Goal: Transaction & Acquisition: Purchase product/service

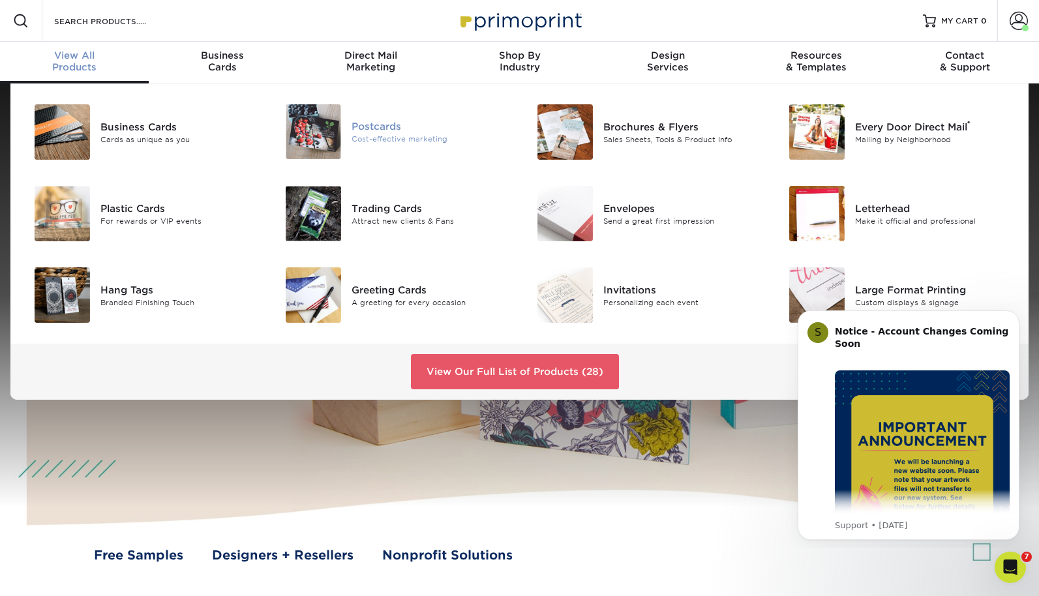
click at [361, 125] on div "Postcards" at bounding box center [431, 126] width 158 height 14
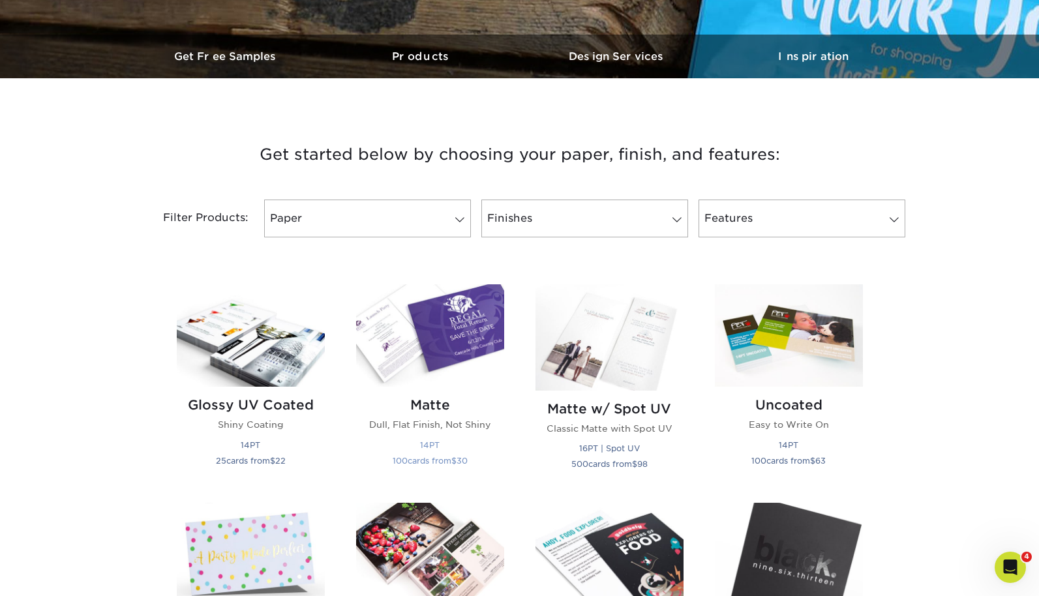
scroll to position [386, 0]
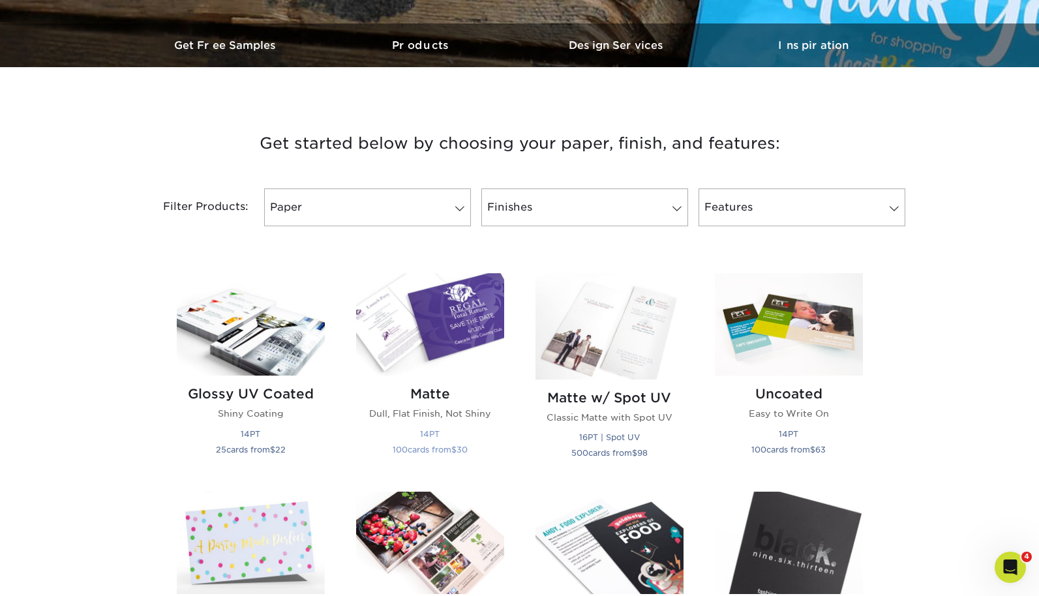
click at [490, 320] on img at bounding box center [430, 324] width 148 height 102
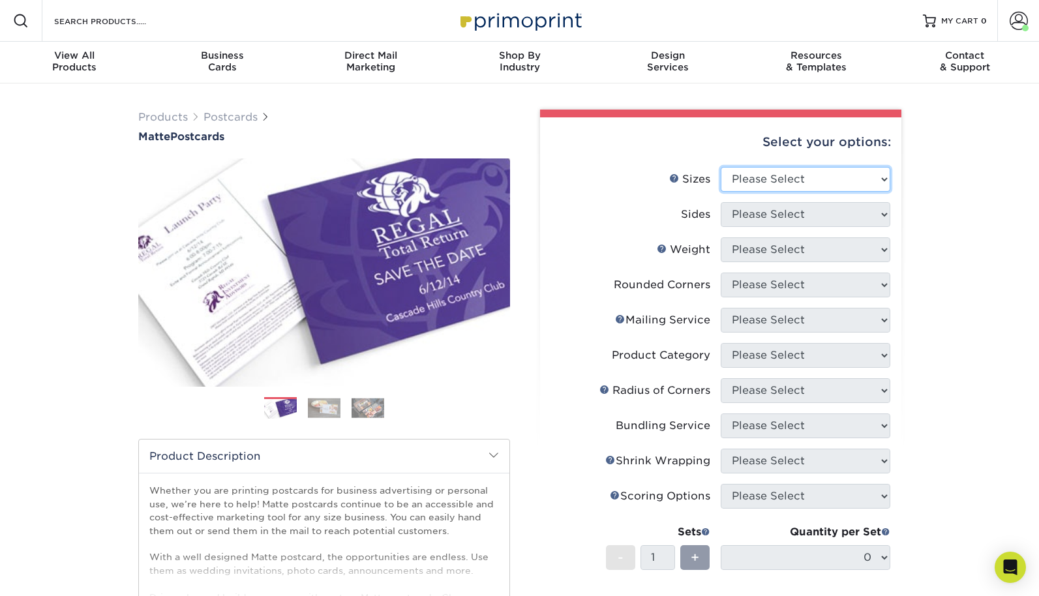
click at [785, 184] on select "Please Select 1.5" x 7" 2" x 4" 2" x 6" 2" x 7" 2" x 8" 2.12" x 5.5" 2.125" x 5…" at bounding box center [806, 179] width 170 height 25
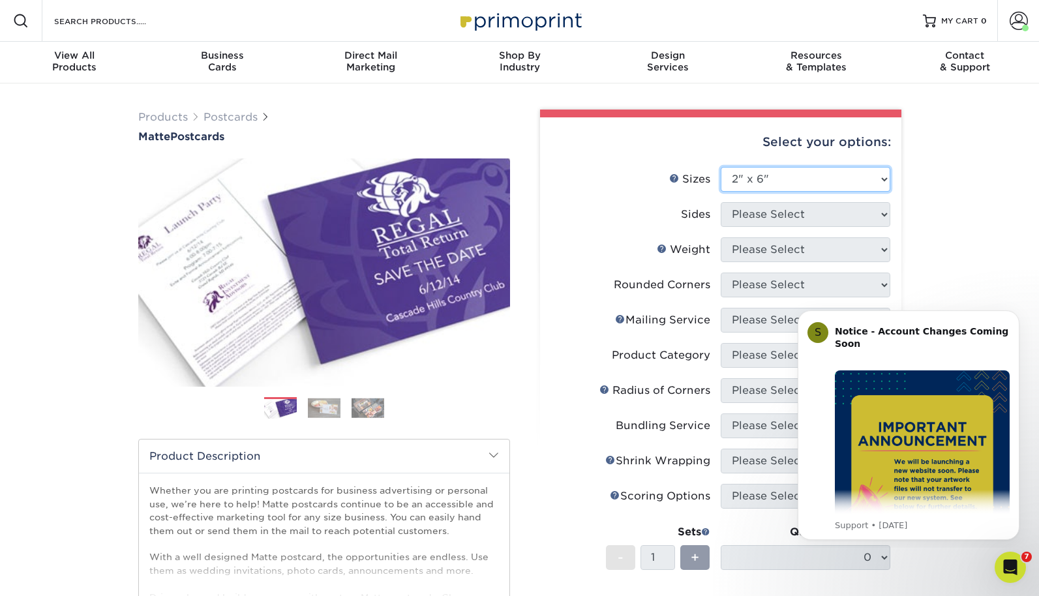
click at [721, 167] on select "Please Select 1.5" x 7" 2" x 4" 2" x 6" 2" x 7" 2" x 8" 2.12" x 5.5" 2.125" x 5…" at bounding box center [806, 179] width 170 height 25
click at [775, 188] on select "Please Select 1.5" x 7" 2" x 4" 2" x 6" 2" x 7" 2" x 8" 2.12" x 5.5" 2.125" x 5…" at bounding box center [806, 179] width 170 height 25
select select "4.00x6.00"
click at [721, 167] on select "Please Select 1.5" x 7" 2" x 4" 2" x 6" 2" x 7" 2" x 8" 2.12" x 5.5" 2.125" x 5…" at bounding box center [806, 179] width 170 height 25
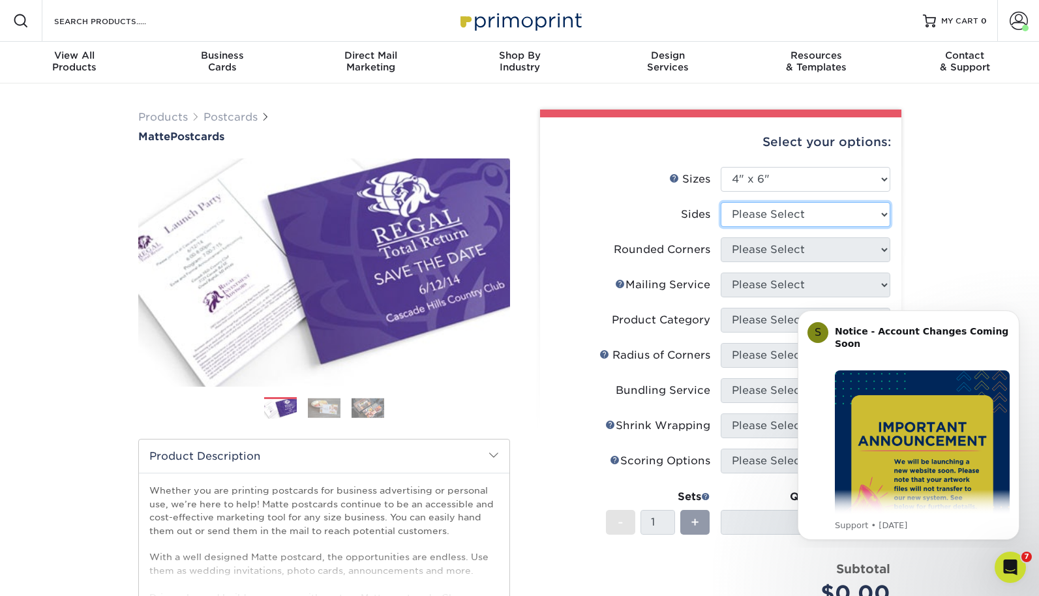
click at [776, 217] on select "Please Select Print Both Sides Print Front Only" at bounding box center [806, 214] width 170 height 25
select select "13abbda7-1d64-4f25-8bb2-c179b224825d"
click at [721, 202] on select "Please Select Print Both Sides Print Front Only" at bounding box center [806, 214] width 170 height 25
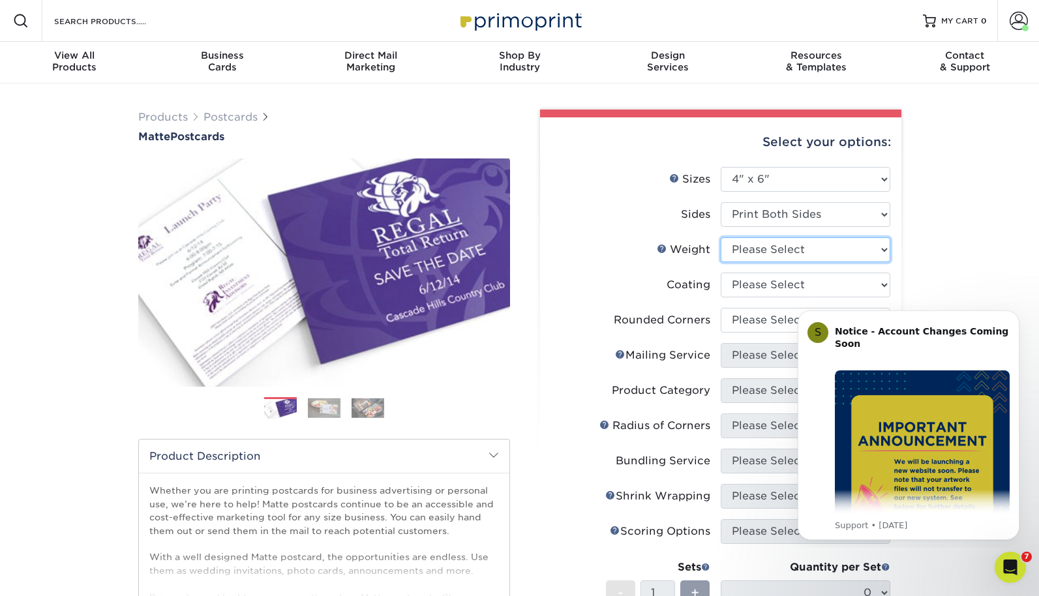
click at [769, 253] on select "Please Select 16PT 14PT" at bounding box center [806, 249] width 170 height 25
select select "16PT"
click at [721, 237] on select "Please Select 16PT 14PT" at bounding box center [806, 249] width 170 height 25
click at [772, 288] on select at bounding box center [806, 285] width 170 height 25
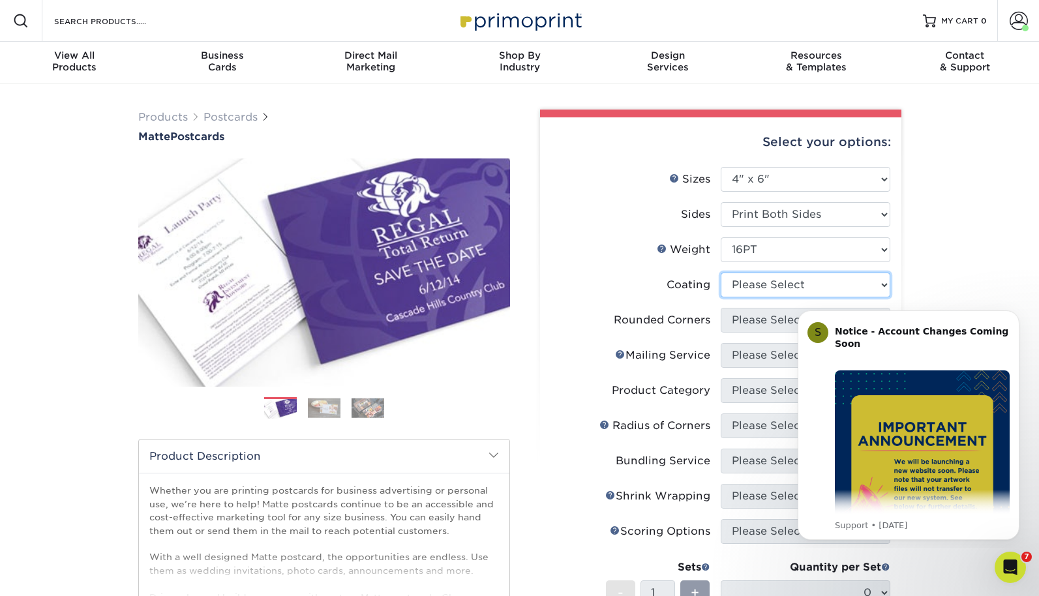
select select "121bb7b5-3b4d-429f-bd8d-bbf80e953313"
click at [721, 273] on select at bounding box center [806, 285] width 170 height 25
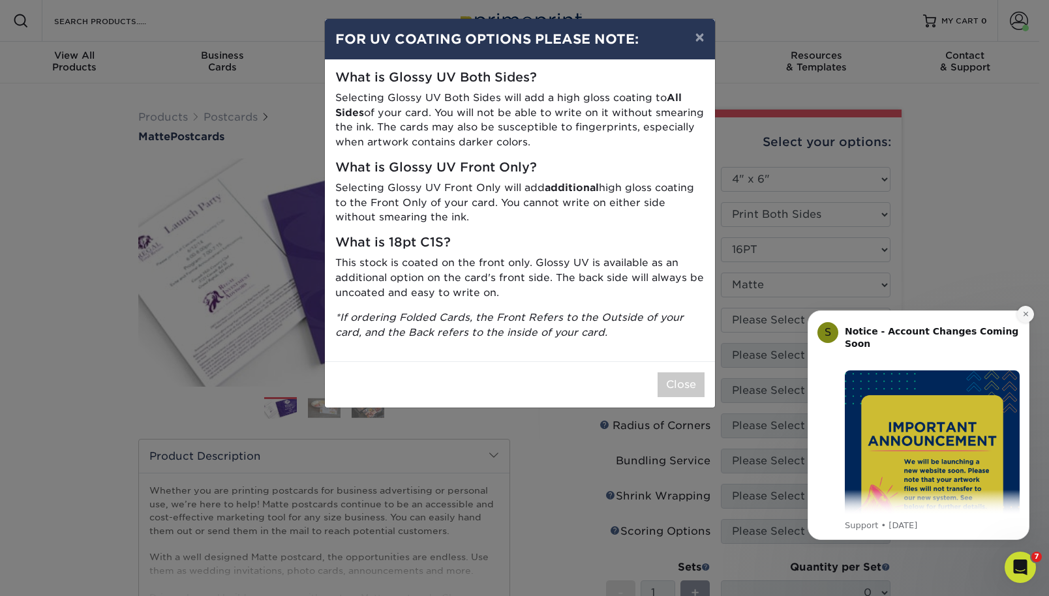
click at [1028, 316] on icon "Dismiss notification" at bounding box center [1025, 313] width 7 height 7
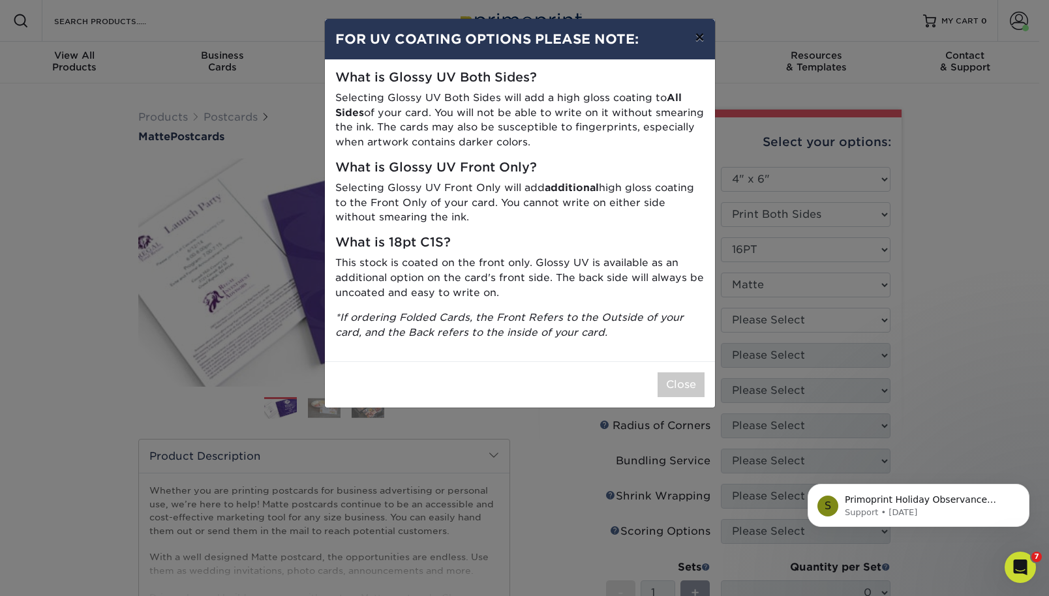
click at [699, 40] on button "×" at bounding box center [699, 37] width 30 height 37
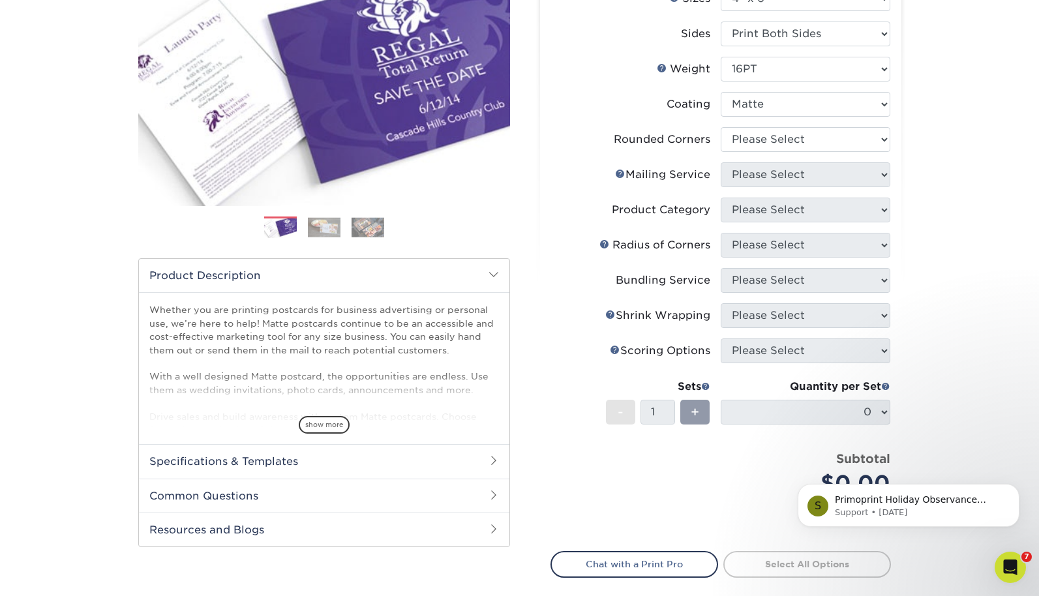
scroll to position [183, 0]
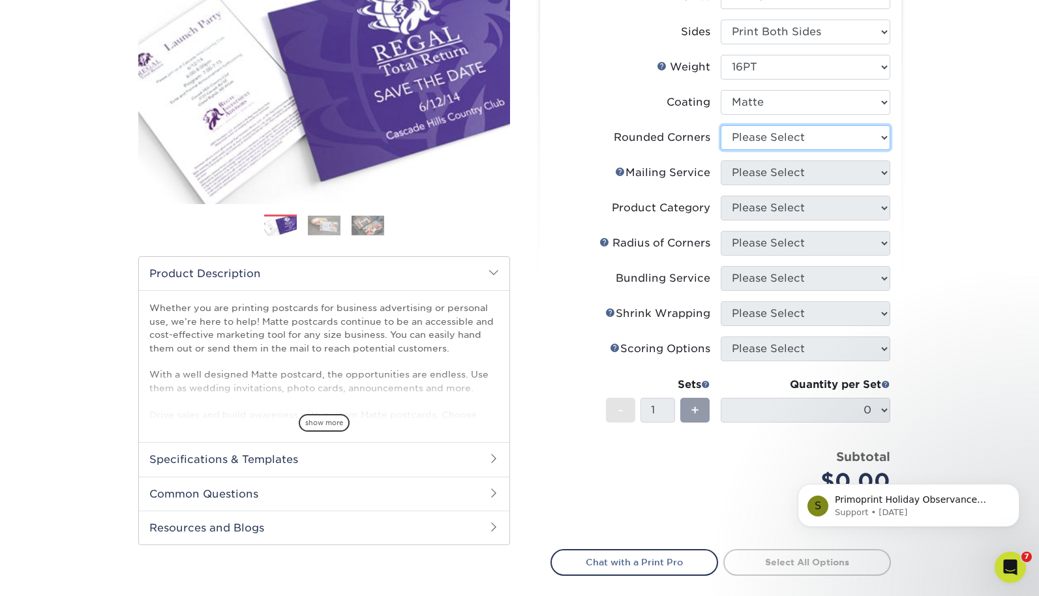
click at [775, 146] on select "Please Select Yes - Round 4 Corners No" at bounding box center [806, 137] width 170 height 25
select select "0"
click at [721, 125] on select "Please Select Yes - Round 4 Corners No" at bounding box center [806, 137] width 170 height 25
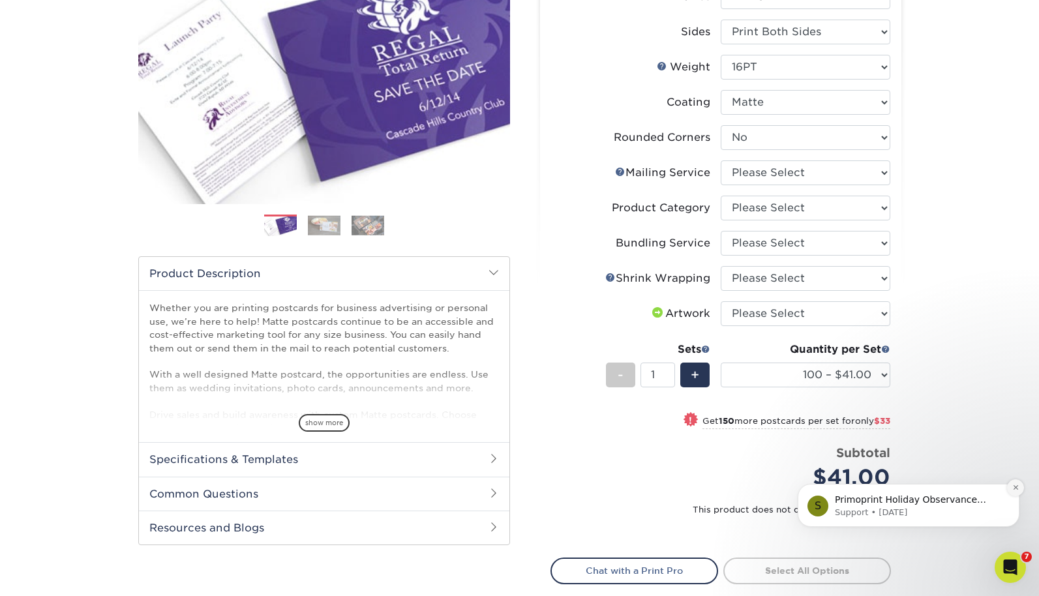
click at [1016, 487] on icon "Dismiss notification" at bounding box center [1015, 487] width 5 height 5
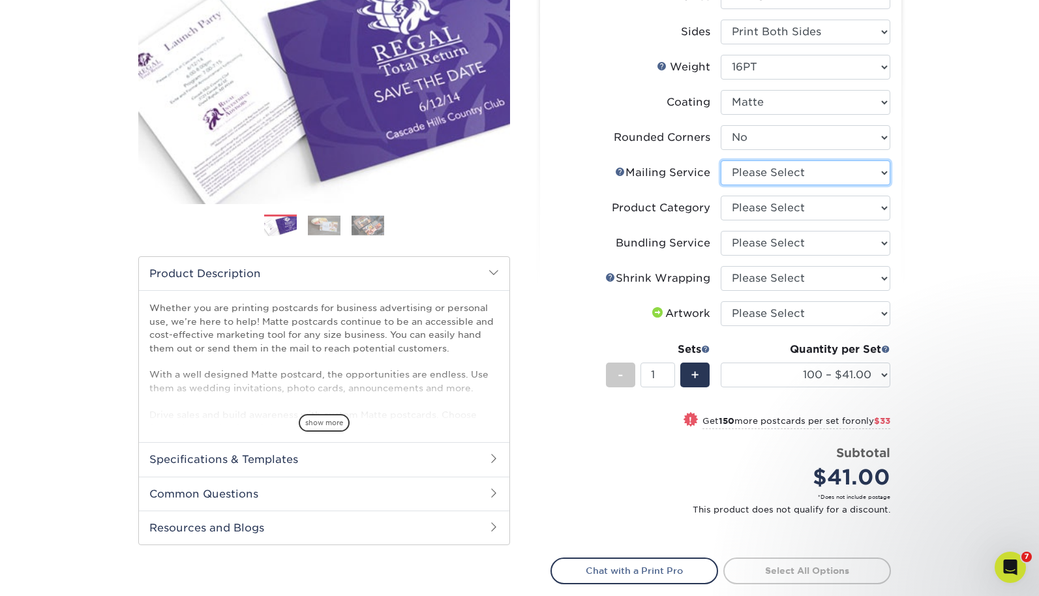
click at [777, 175] on select "Please Select No Direct Mailing Service No, I will mail/stamp/imprint Direct Ma…" at bounding box center [806, 172] width 170 height 25
select select "3e5e9bdd-d78a-4c28-a41d-fe1407925ca6"
click at [721, 160] on select "Please Select No Direct Mailing Service No, I will mail/stamp/imprint Direct Ma…" at bounding box center [806, 172] width 170 height 25
click at [779, 210] on select "Please Select Postcards" at bounding box center [806, 208] width 170 height 25
select select "9b7272e0-d6c8-4c3c-8e97-d3a1bcdab858"
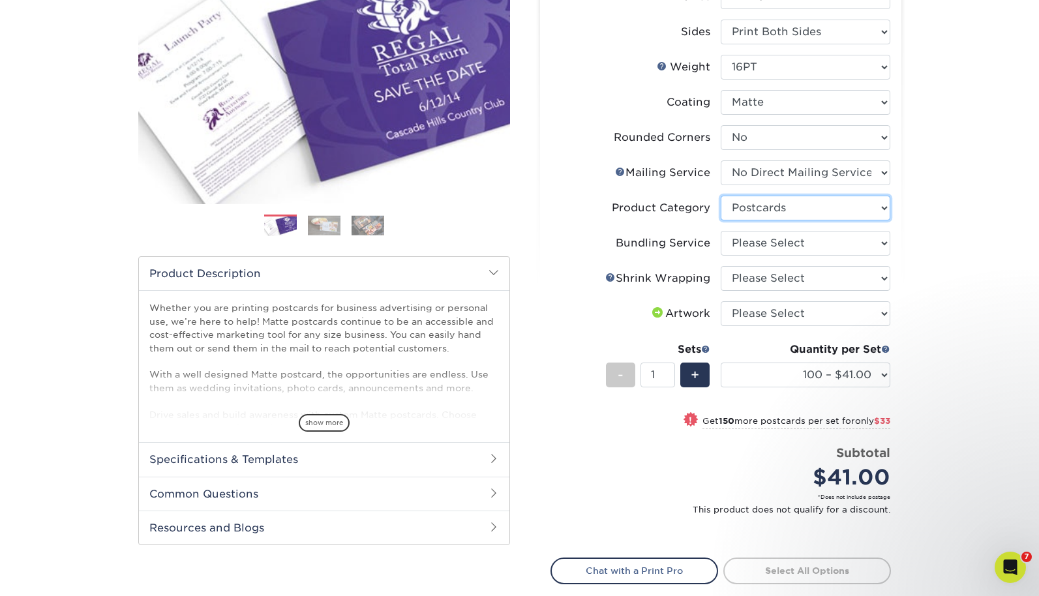
click at [721, 196] on select "Please Select Postcards" at bounding box center [806, 208] width 170 height 25
click at [785, 240] on select "Please Select No Bundling Services Yes, Bundles of 50 (+2 Days) Yes, Bundles of…" at bounding box center [806, 243] width 170 height 25
select select "58689abb-25c0-461c-a4c3-a80b627d6649"
click at [721, 231] on select "Please Select No Bundling Services Yes, Bundles of 50 (+2 Days) Yes, Bundles of…" at bounding box center [806, 243] width 170 height 25
click at [789, 262] on li "Bundling Service Please Select No Bundling Services Yes, Bundles of 50 (+2 Days…" at bounding box center [720, 248] width 339 height 35
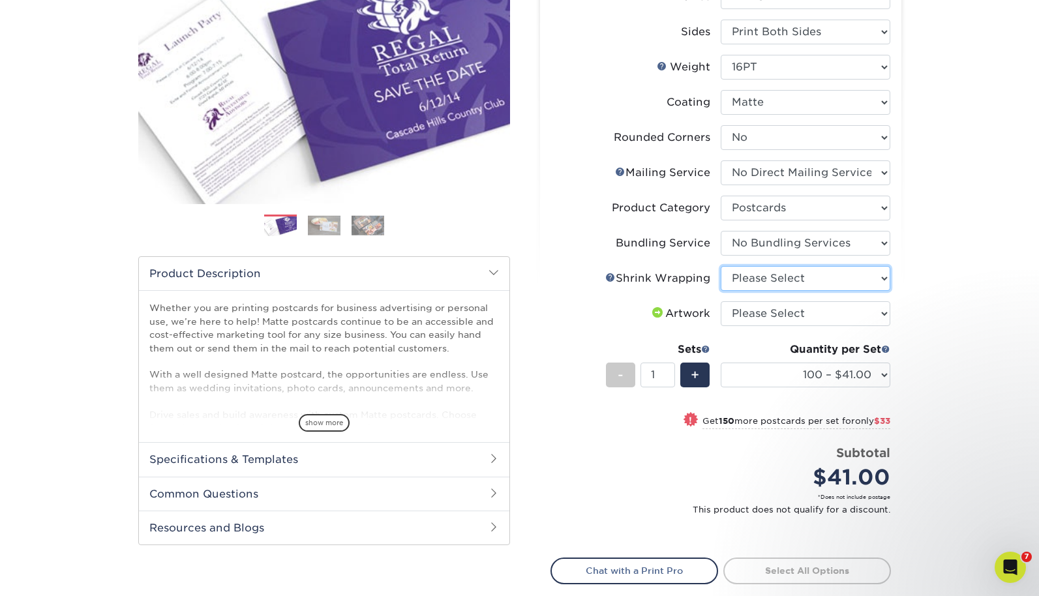
click at [785, 275] on select "Please Select No Shrink Wrapping Shrink Wrap 100 Per Package Shrink Wrap 50 Per…" at bounding box center [806, 278] width 170 height 25
select select "c8749376-e7da-41d0-b3dc-647faf84d907"
click at [721, 266] on select "Please Select No Shrink Wrapping Shrink Wrap 100 Per Package Shrink Wrap 50 Per…" at bounding box center [806, 278] width 170 height 25
click at [779, 307] on select "Please Select I will upload files I need a design - $150" at bounding box center [806, 313] width 170 height 25
click at [721, 301] on select "Please Select I will upload files I need a design - $150" at bounding box center [806, 313] width 170 height 25
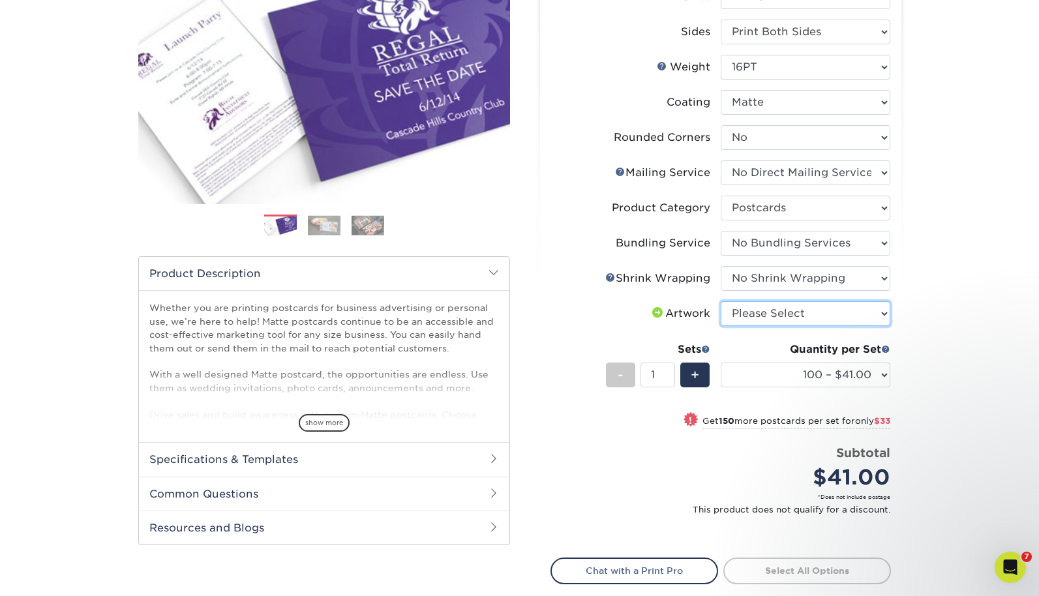
click at [774, 314] on select "Please Select I will upload files I need a design - $150" at bounding box center [806, 313] width 170 height 25
select select "upload"
click at [721, 301] on select "Please Select I will upload files I need a design - $150" at bounding box center [806, 313] width 170 height 25
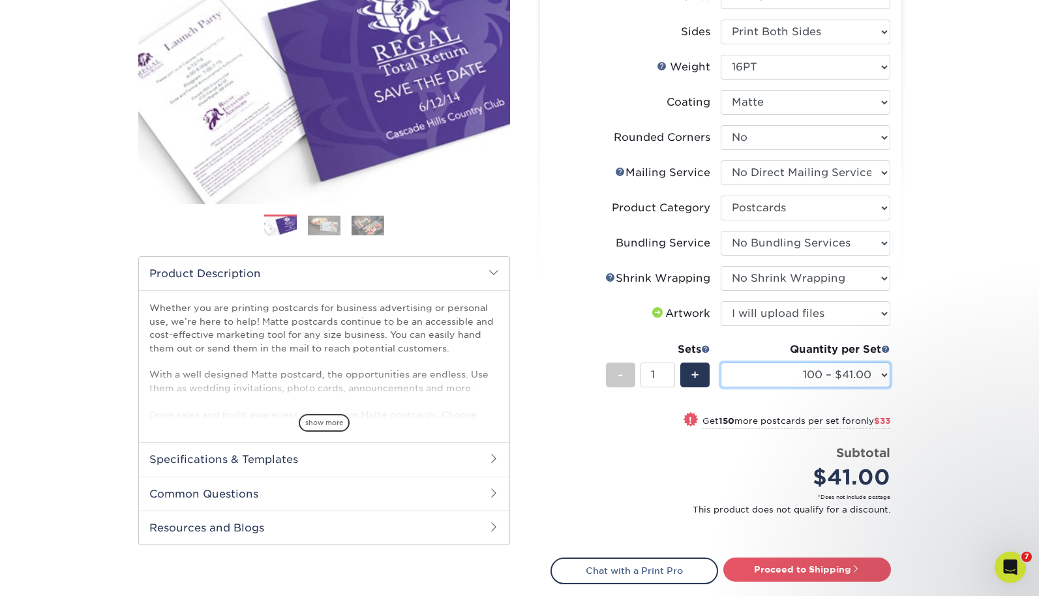
click at [777, 384] on select "100 – $41.00 250 – $74.00 500 – $88.00 1000 – $99.00 2500 – $205.00 5000 – $304…" at bounding box center [806, 375] width 170 height 25
select select "250 – $74.00"
click at [721, 363] on select "100 – $41.00 250 – $74.00 500 – $88.00 1000 – $99.00 2500 – $205.00 5000 – $304…" at bounding box center [806, 375] width 170 height 25
click at [772, 571] on link "Proceed to Shipping" at bounding box center [807, 569] width 168 height 23
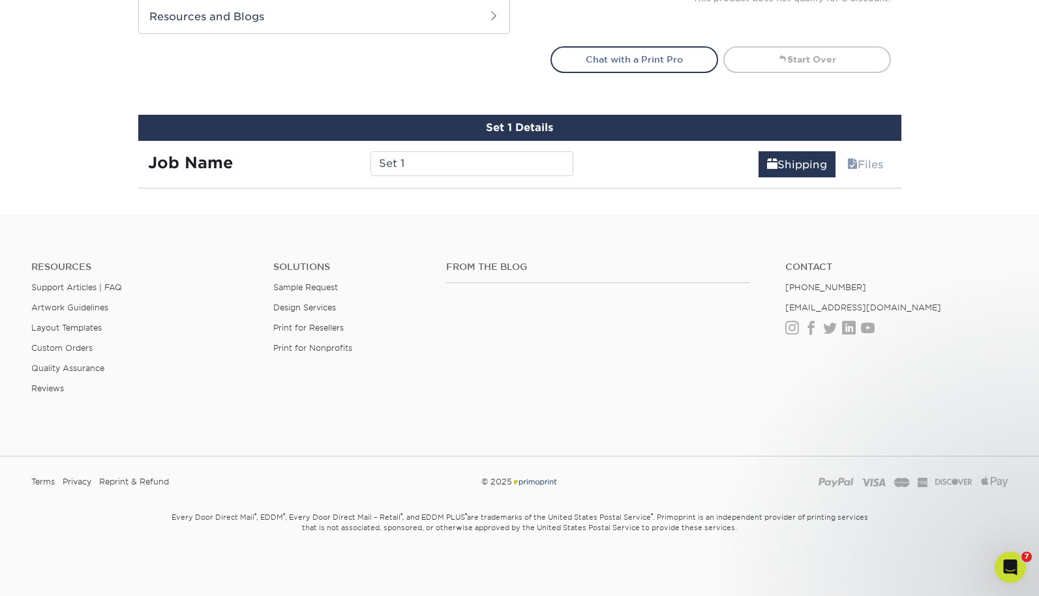
scroll to position [775, 0]
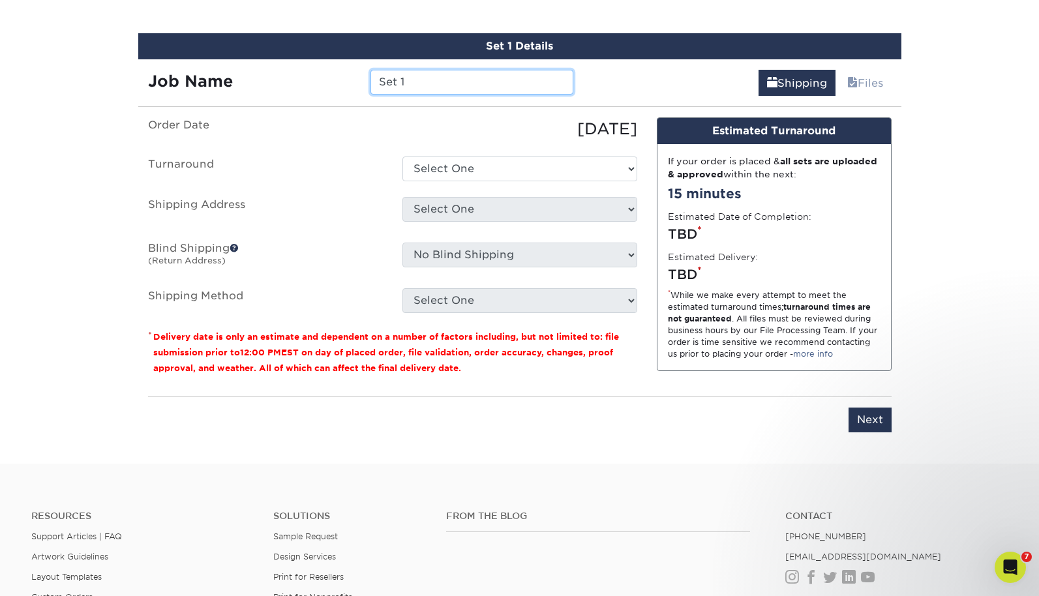
drag, startPoint x: 426, startPoint y: 84, endPoint x: 293, endPoint y: 56, distance: 135.3
click at [307, 60] on div "Job Name Set 1" at bounding box center [360, 77] width 445 height 37
type input "W"
type input "CCCC_WED N2C Cards"
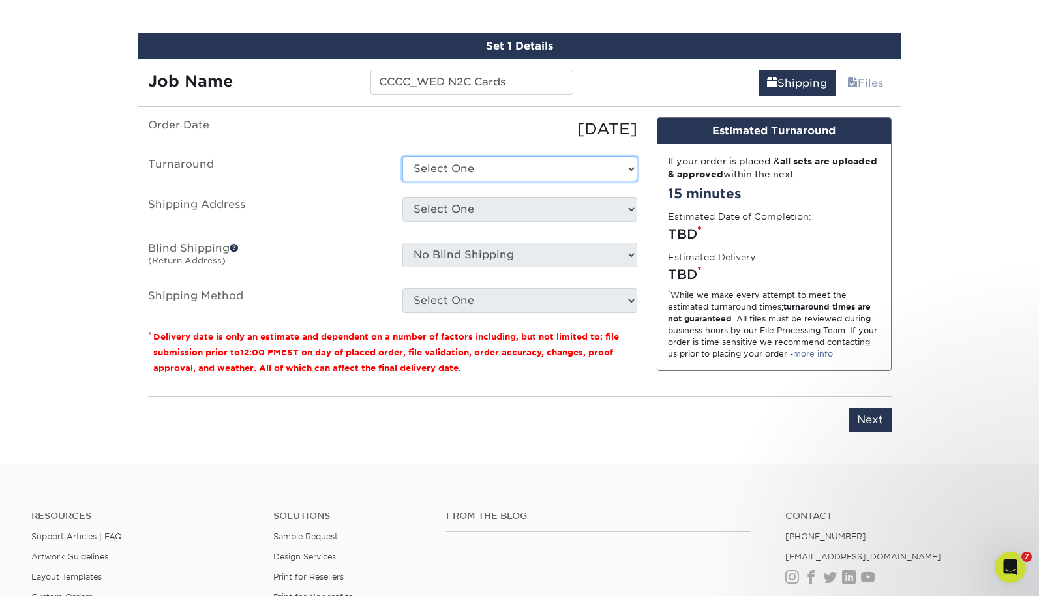
click at [442, 166] on select "Select One 2-4 Business Days 2 Day Next Business Day" at bounding box center [519, 169] width 235 height 25
click at [402, 157] on select "Select One 2-4 Business Days 2 Day Next Business Day" at bounding box center [519, 169] width 235 height 25
click at [443, 166] on select "Select One 2-4 Business Days 2 Day Next Business Day" at bounding box center [519, 169] width 235 height 25
click at [402, 157] on select "Select One 2-4 Business Days 2 Day Next Business Day" at bounding box center [519, 169] width 235 height 25
click at [450, 162] on select "Select One 2-4 Business Days 2 Day Next Business Day" at bounding box center [519, 169] width 235 height 25
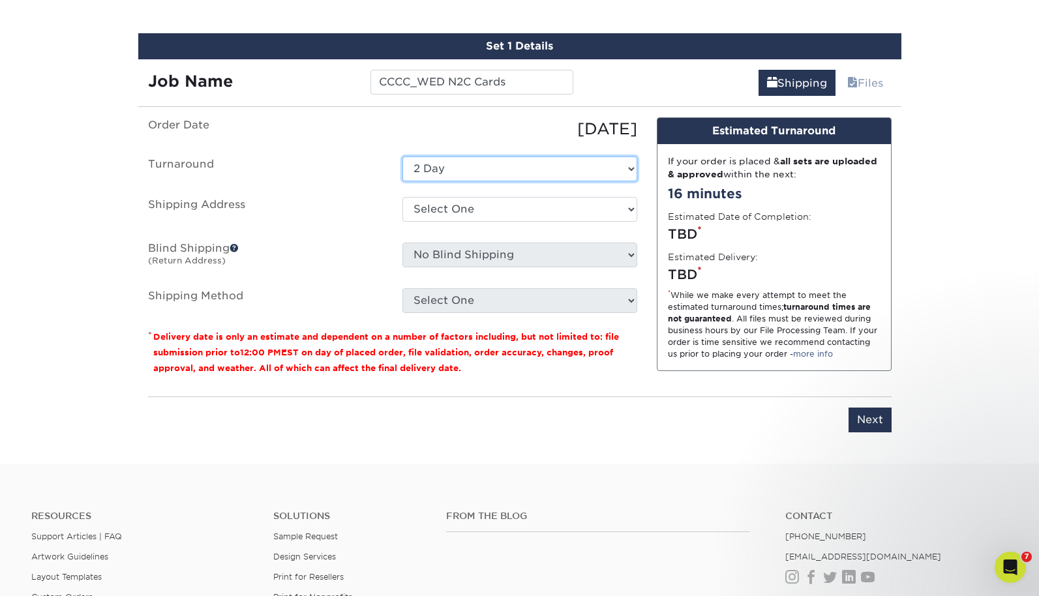
select select "fda34b88-b0fd-4f93-a90c-b7d1b81accec"
click at [402, 157] on select "Select One 2-4 Business Days 2 Day Next Business Day" at bounding box center [519, 169] width 235 height 25
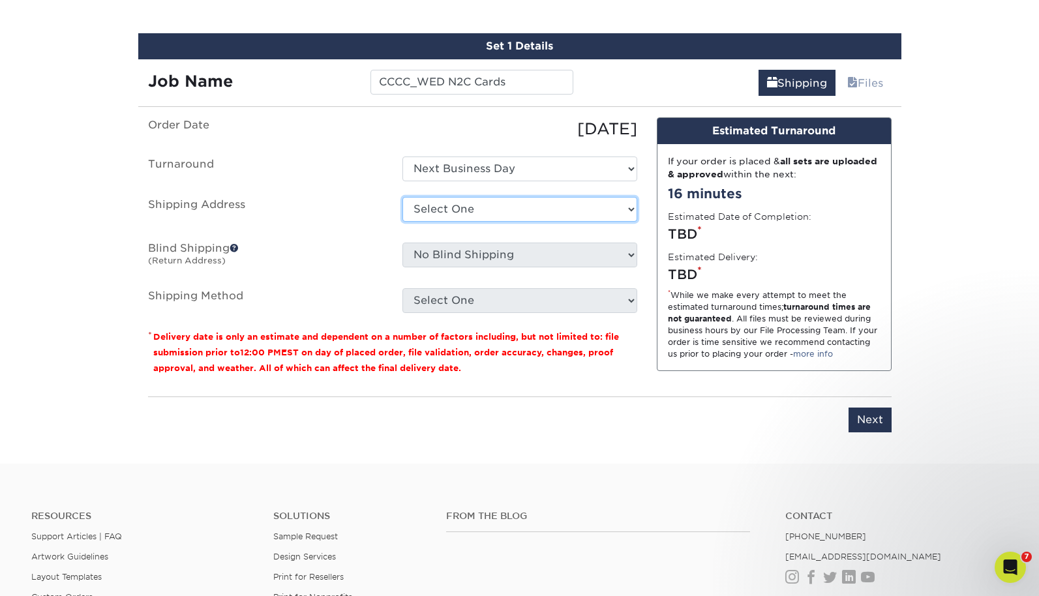
click at [451, 207] on select "Select One Clear Creek Community Church Clear Creek Community Church Green Hous…" at bounding box center [519, 209] width 235 height 25
select select "128327"
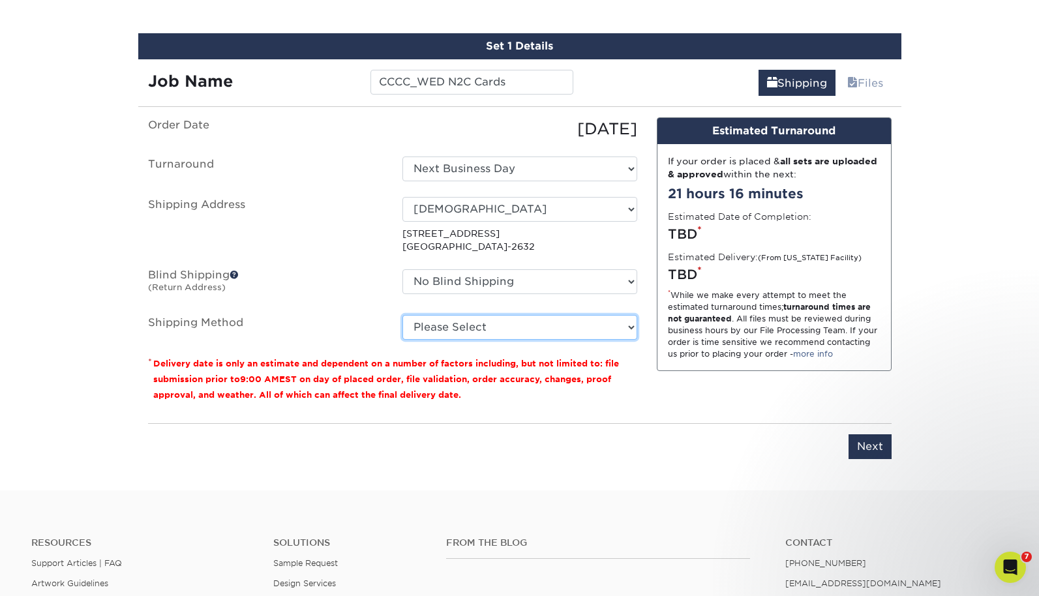
click at [473, 320] on select "Please Select Ground Shipping (+$16.21) 3 Day Shipping Service (+$19.91) 2 Day …" at bounding box center [519, 327] width 235 height 25
select select "03"
click at [402, 315] on select "Please Select Ground Shipping (+$16.21) 3 Day Shipping Service (+$19.91) 2 Day …" at bounding box center [519, 327] width 235 height 25
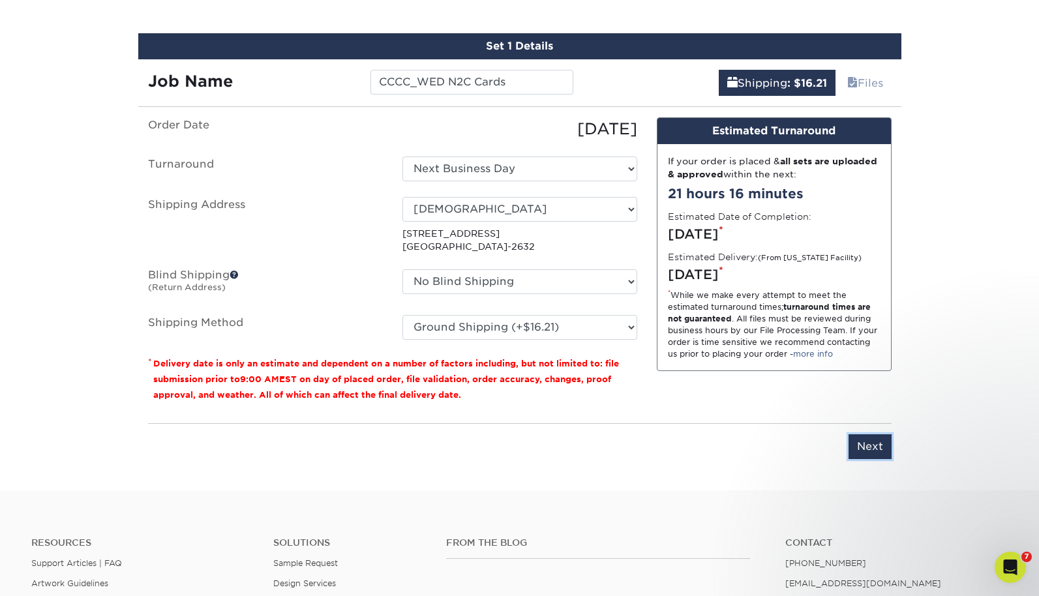
drag, startPoint x: 877, startPoint y: 446, endPoint x: 872, endPoint y: 451, distance: 7.4
click at [877, 447] on input "Next" at bounding box center [870, 446] width 43 height 25
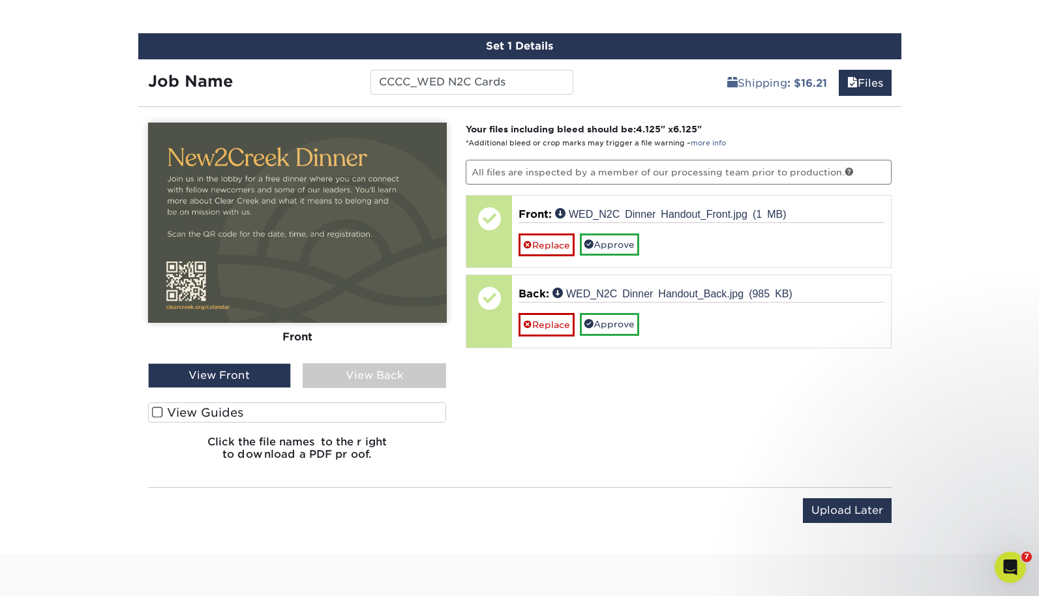
click at [202, 415] on label "View Guides" at bounding box center [297, 412] width 299 height 20
click at [0, 0] on input "View Guides" at bounding box center [0, 0] width 0 height 0
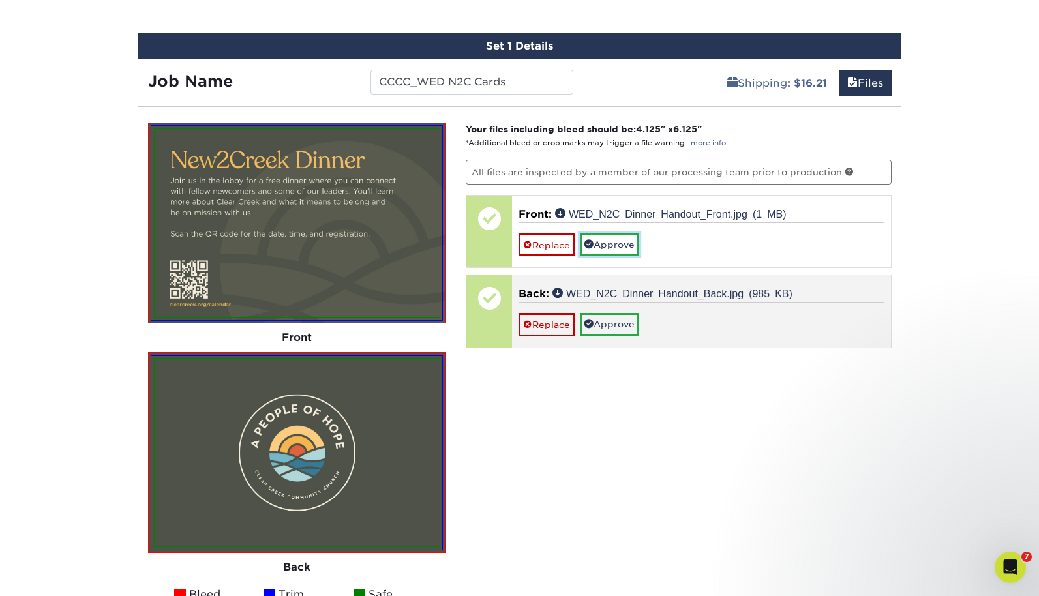
click at [615, 249] on link "Approve" at bounding box center [609, 244] width 59 height 22
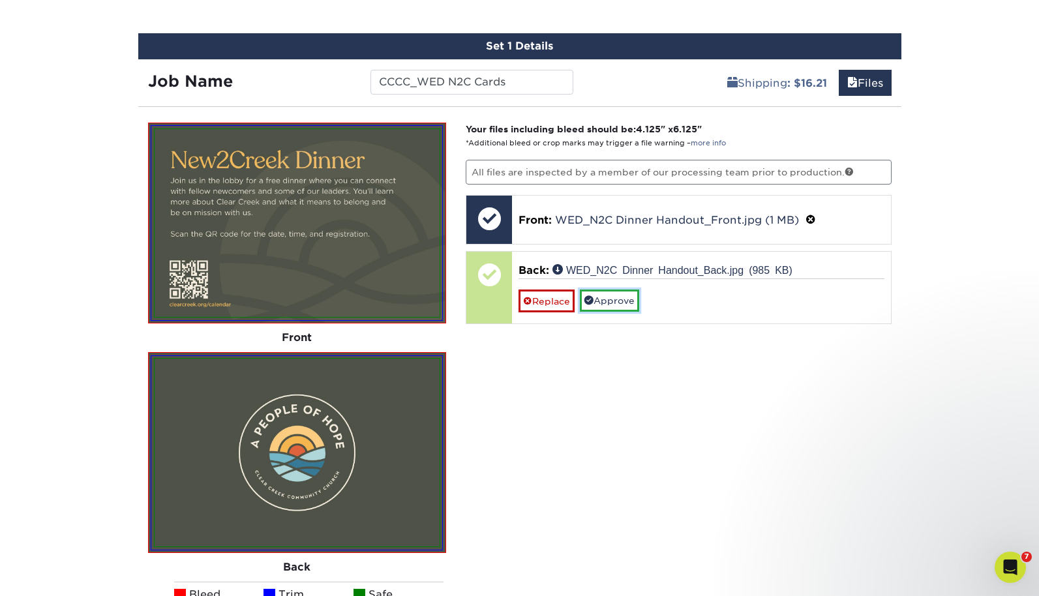
click at [616, 303] on link "Approve" at bounding box center [609, 301] width 59 height 22
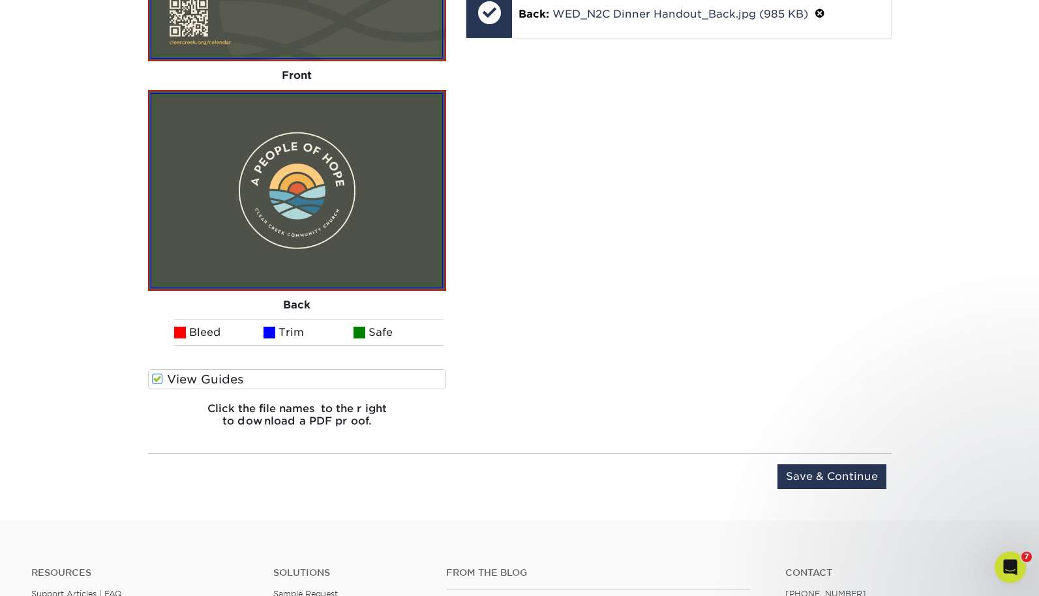
scroll to position [1044, 0]
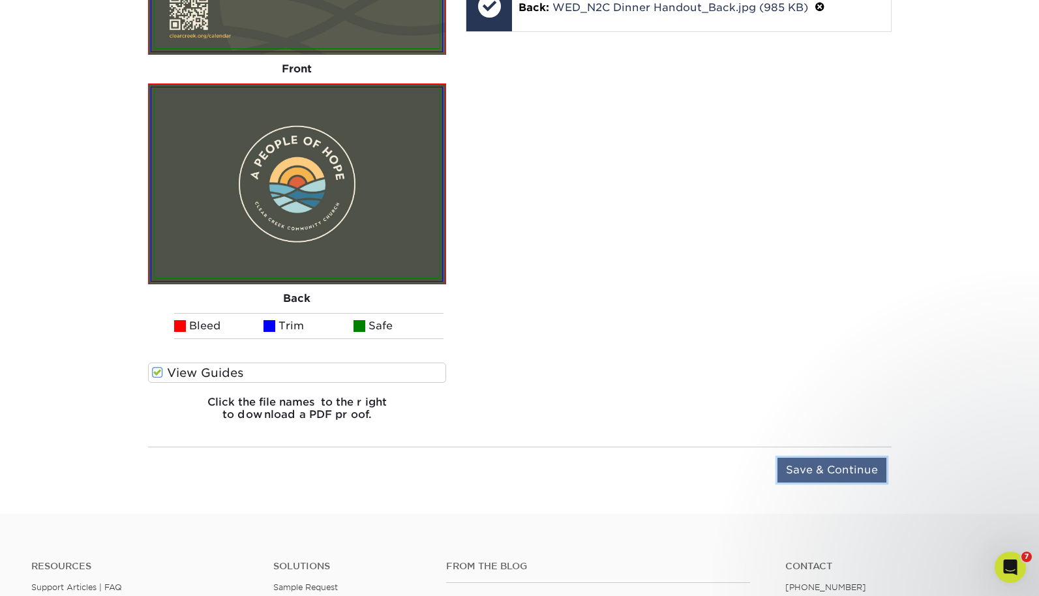
click at [809, 470] on input "Save & Continue" at bounding box center [831, 470] width 109 height 25
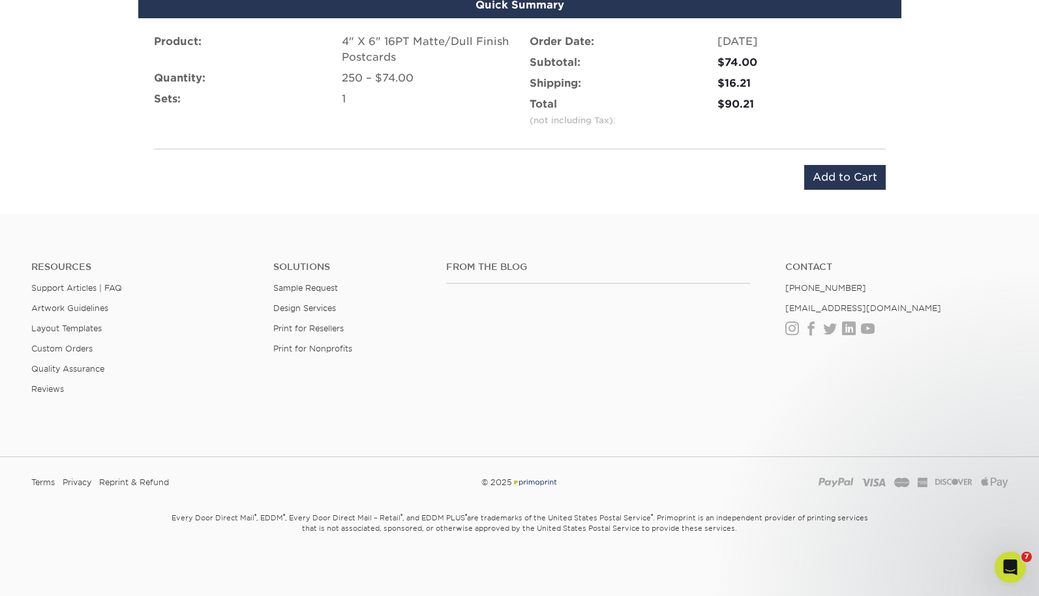
scroll to position [907, 0]
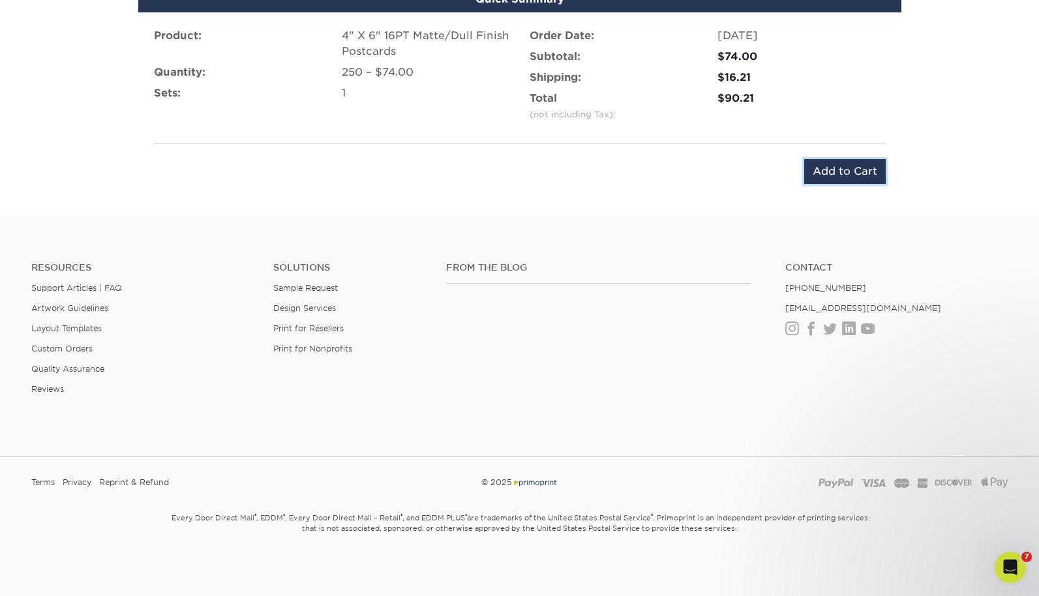
click at [847, 175] on input "Add to Cart" at bounding box center [845, 171] width 82 height 25
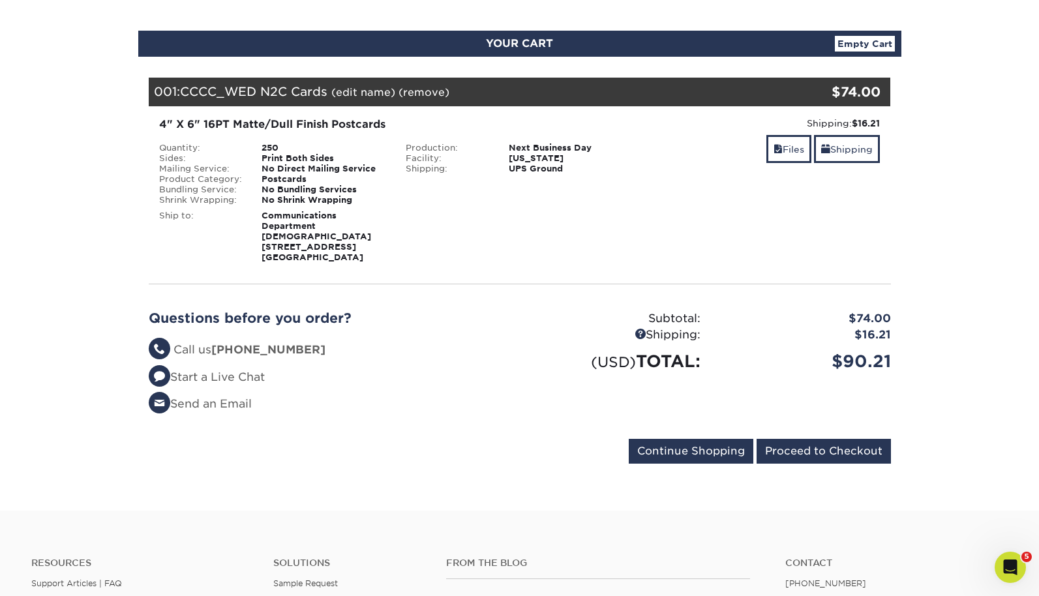
scroll to position [123, 0]
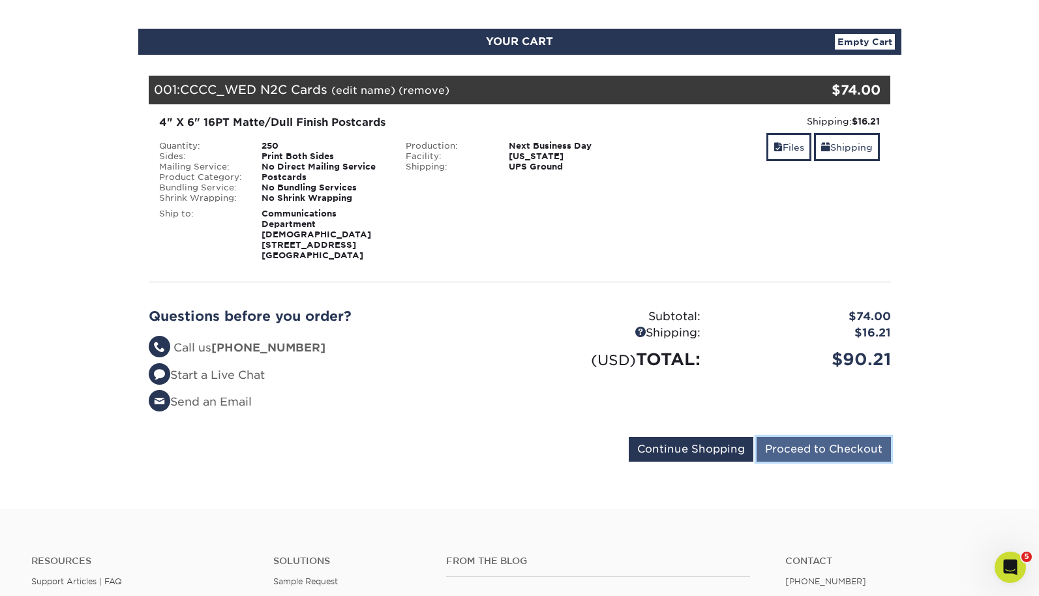
click at [815, 462] on input "Proceed to Checkout" at bounding box center [824, 449] width 134 height 25
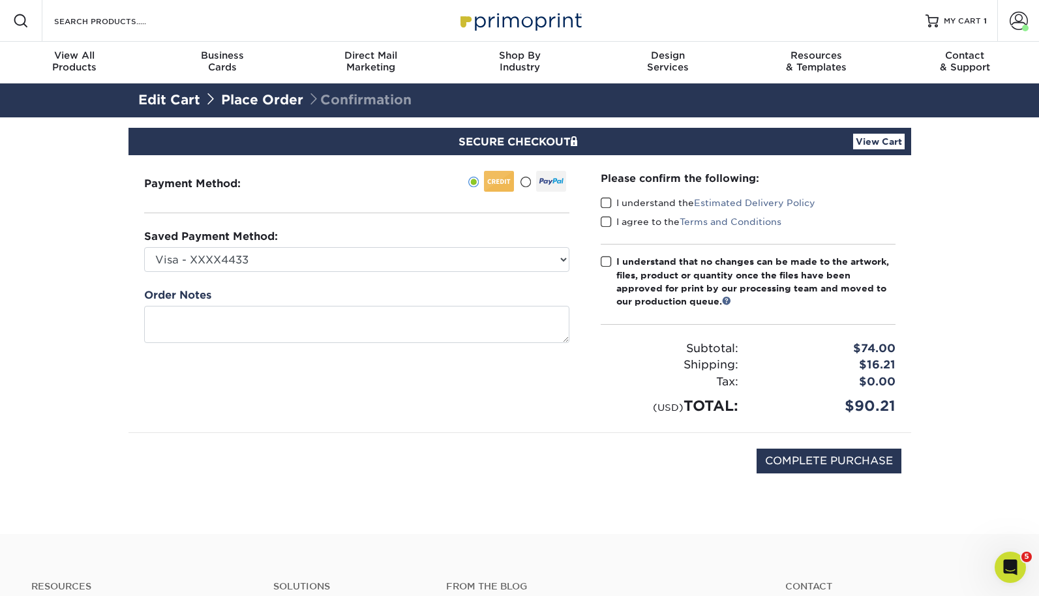
drag, startPoint x: 604, startPoint y: 203, endPoint x: 603, endPoint y: 212, distance: 9.2
click at [604, 203] on span at bounding box center [606, 203] width 11 height 12
click at [0, 0] on input "I understand the Estimated Delivery Policy" at bounding box center [0, 0] width 0 height 0
click at [603, 222] on span at bounding box center [606, 222] width 11 height 12
click at [0, 0] on input "I agree to the Terms and Conditions" at bounding box center [0, 0] width 0 height 0
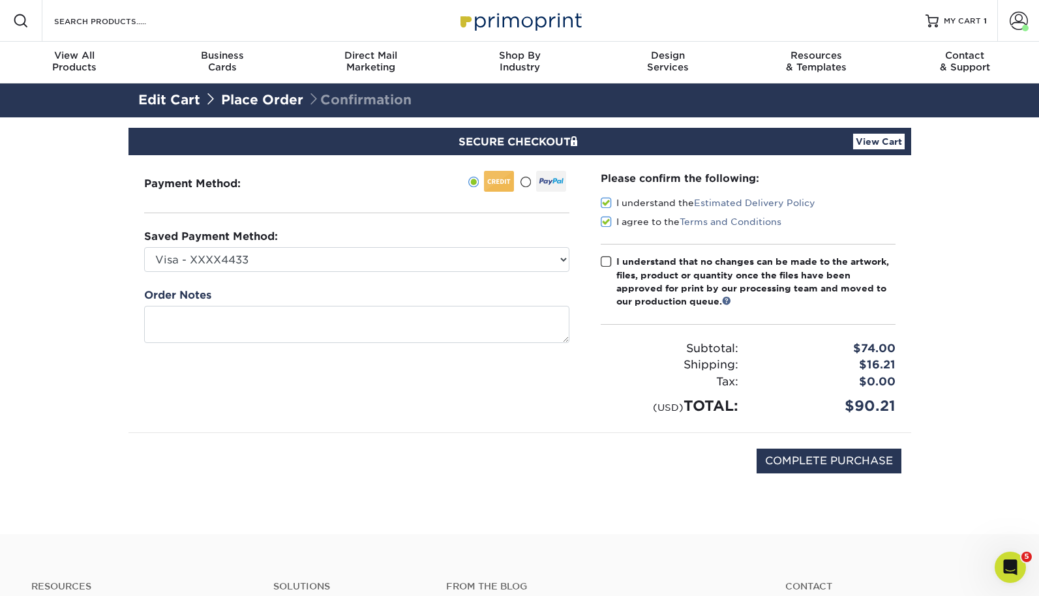
drag, startPoint x: 604, startPoint y: 260, endPoint x: 601, endPoint y: 265, distance: 6.7
click at [604, 260] on span at bounding box center [606, 262] width 11 height 12
click at [0, 0] on input "I understand that no changes can be made to the artwork, files, product or quan…" at bounding box center [0, 0] width 0 height 0
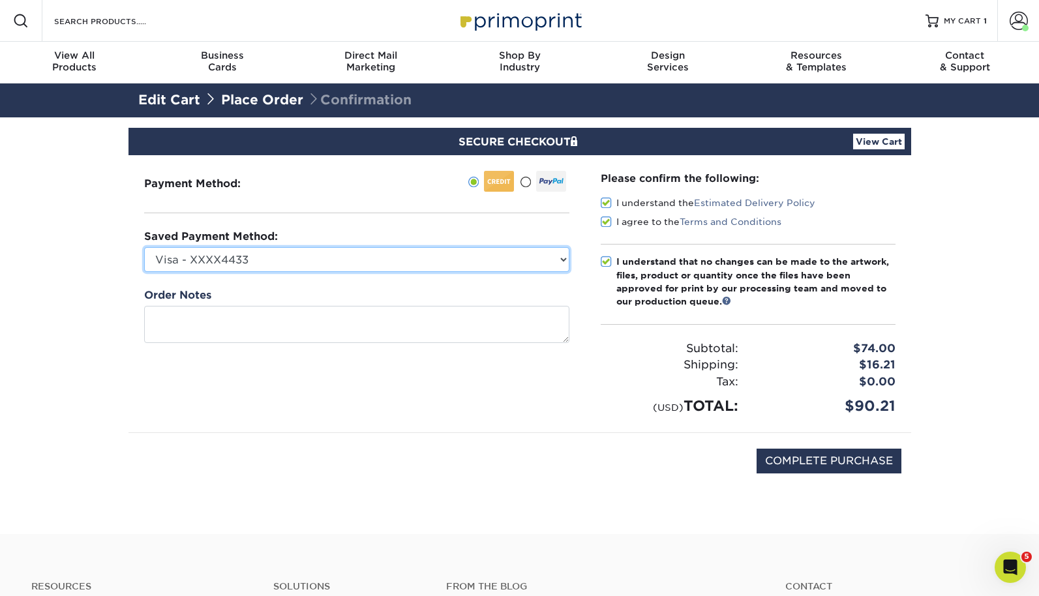
click at [554, 264] on select "Visa - XXXX4433 Visa - XXXX9122 New Credit Card" at bounding box center [356, 259] width 425 height 25
select select "72176"
click at [144, 247] on select "Visa - XXXX4433 Visa - XXXX9122 New Credit Card" at bounding box center [356, 259] width 425 height 25
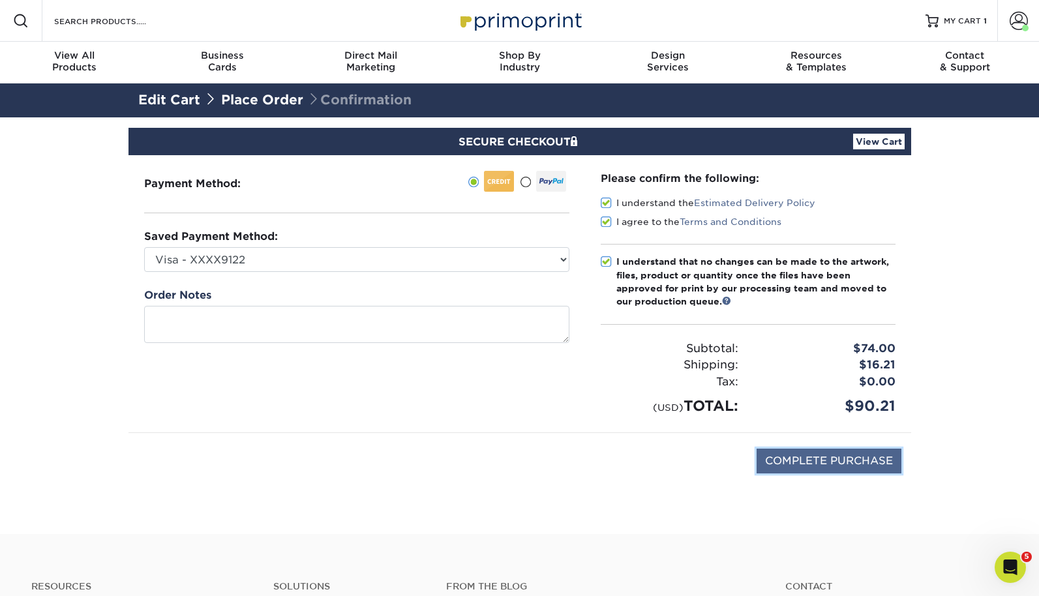
click at [828, 466] on input "COMPLETE PURCHASE" at bounding box center [829, 461] width 145 height 25
type input "PROCESSING, PLEASE WAIT..."
